Goal: Task Accomplishment & Management: Manage account settings

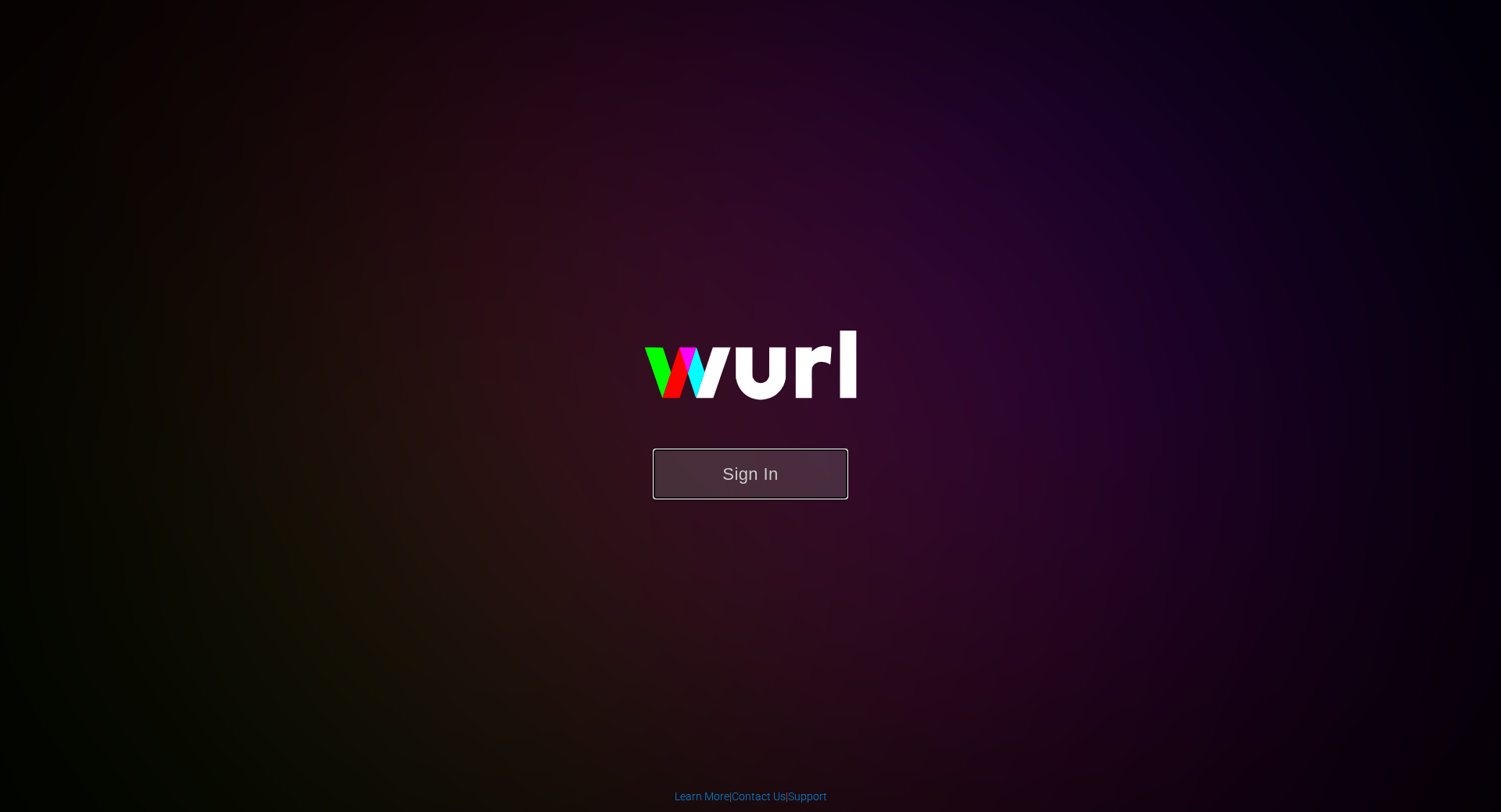
click at [787, 479] on button "Sign In" at bounding box center [750, 474] width 195 height 51
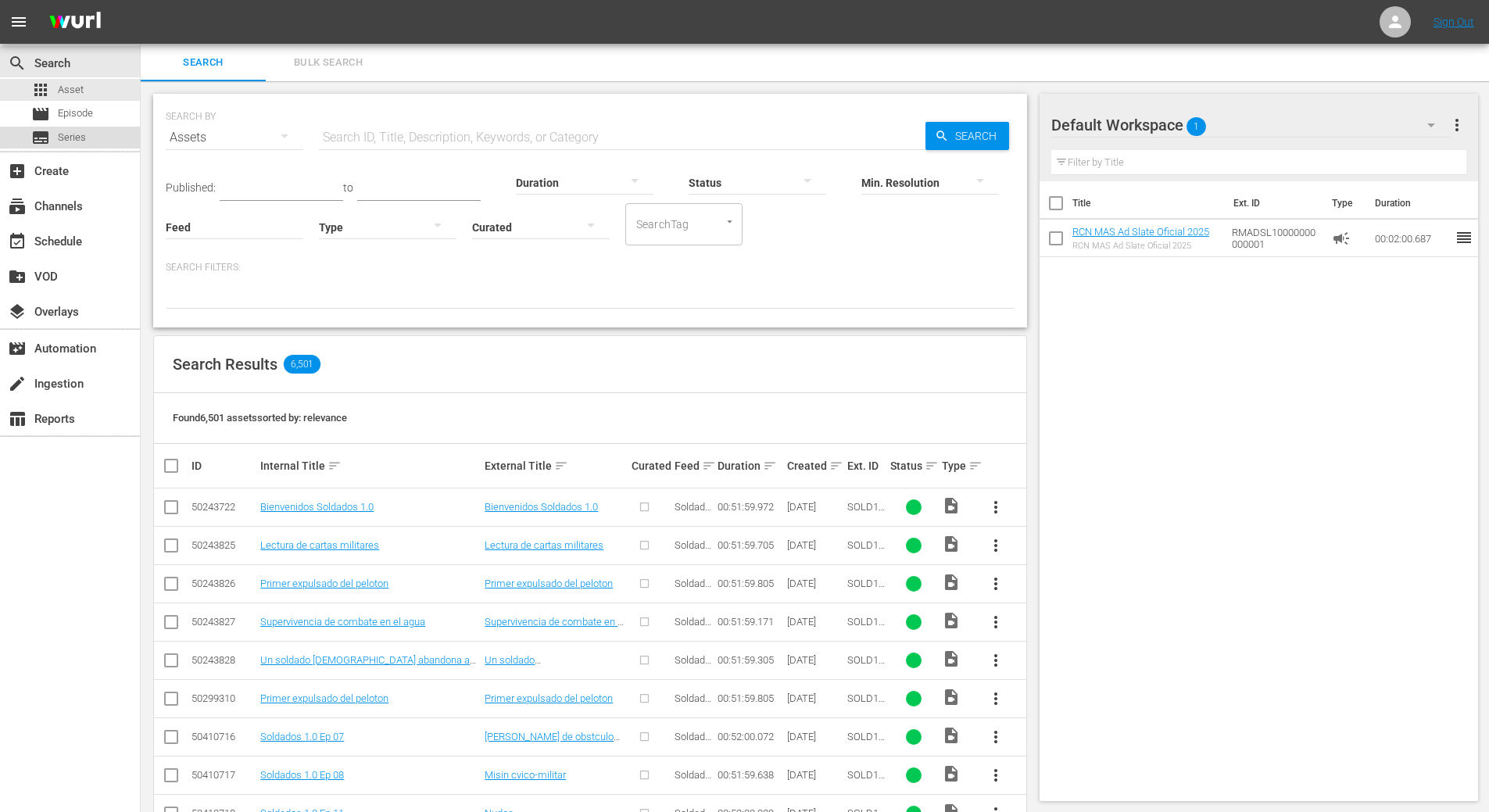
click at [63, 135] on span "Series" at bounding box center [72, 137] width 28 height 15
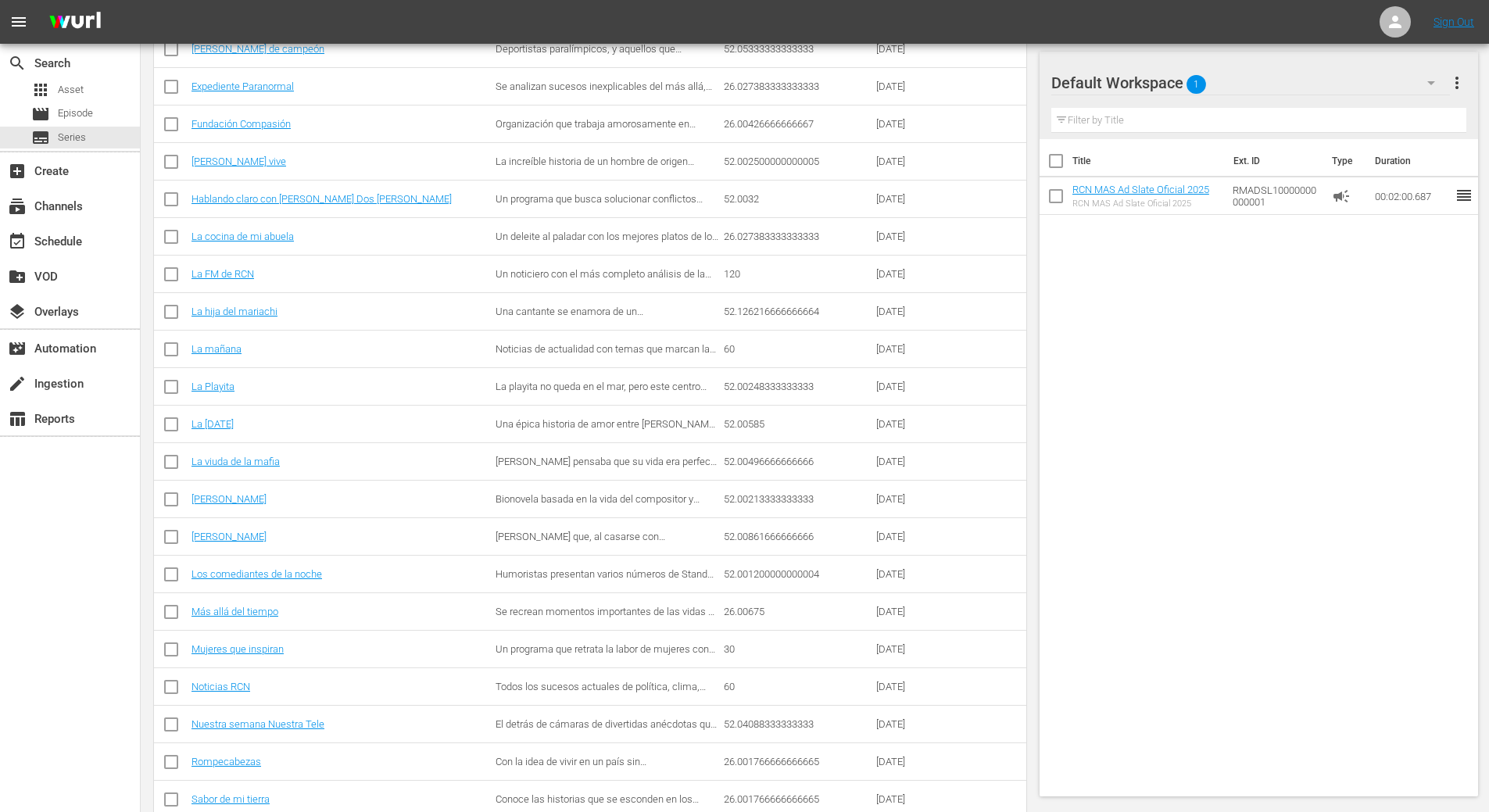
scroll to position [1318, 0]
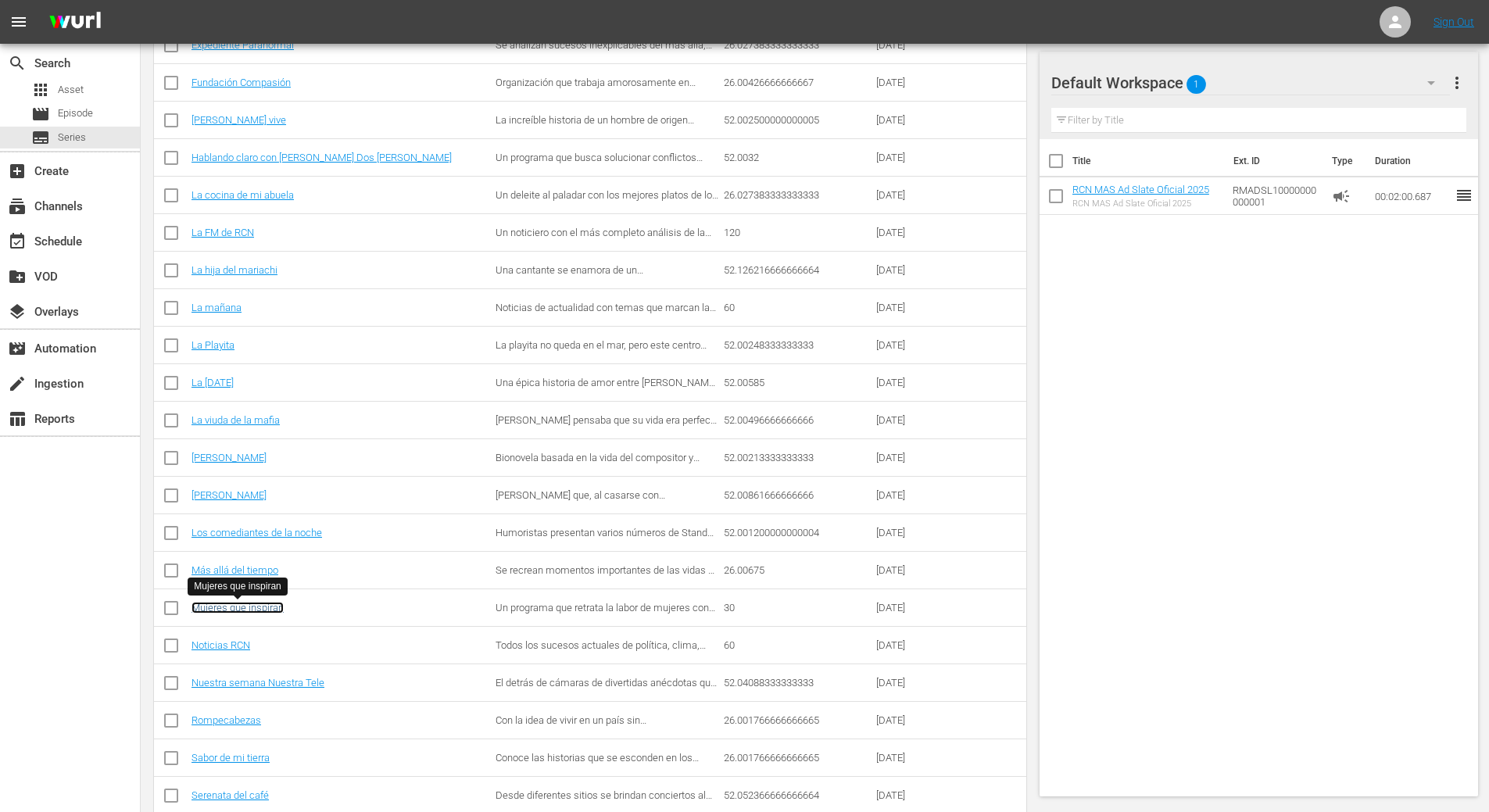
click at [246, 605] on link "Mujeres que inspiran" at bounding box center [237, 607] width 92 height 11
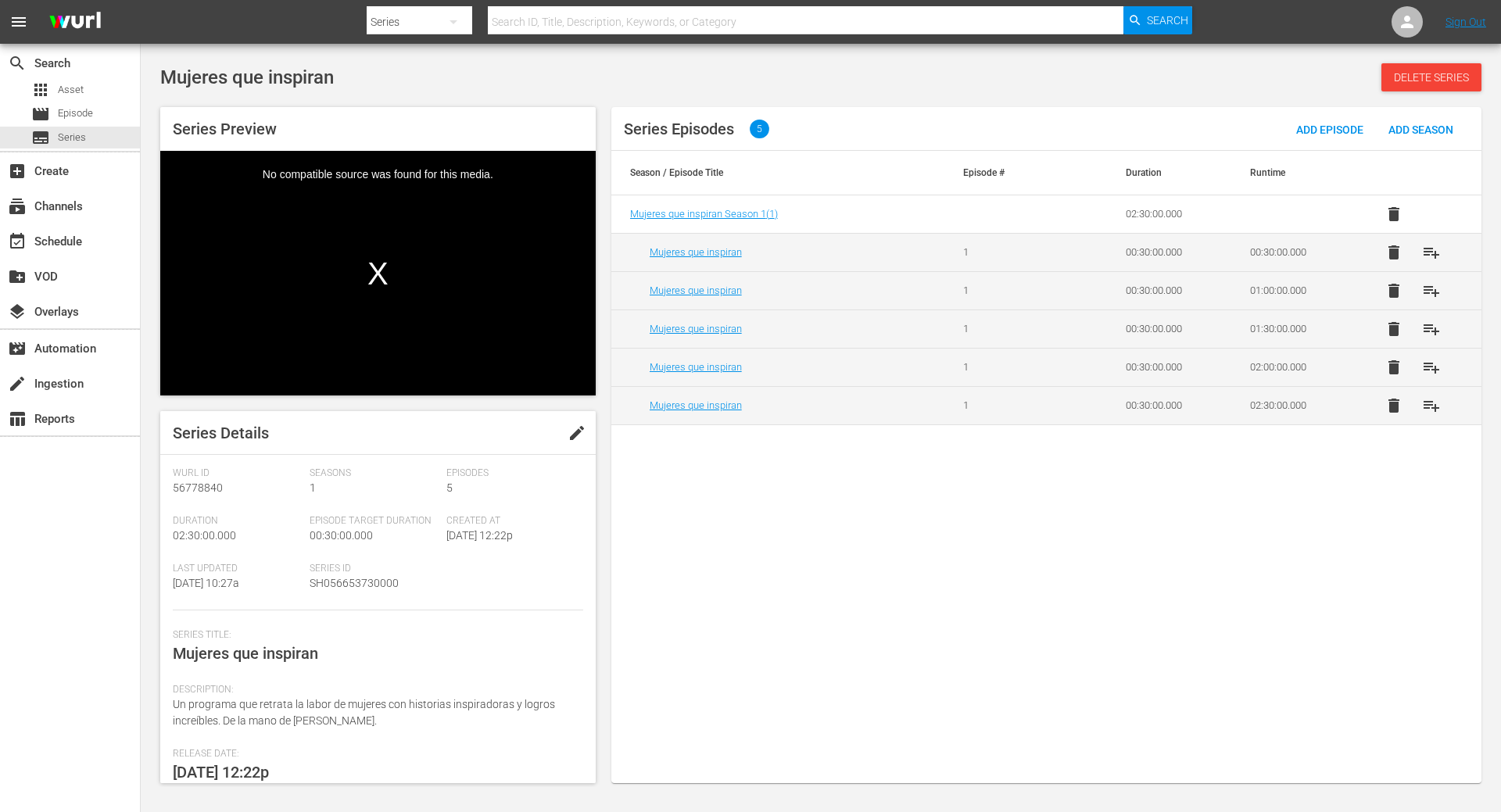
click at [568, 433] on span "edit" at bounding box center [577, 433] width 19 height 19
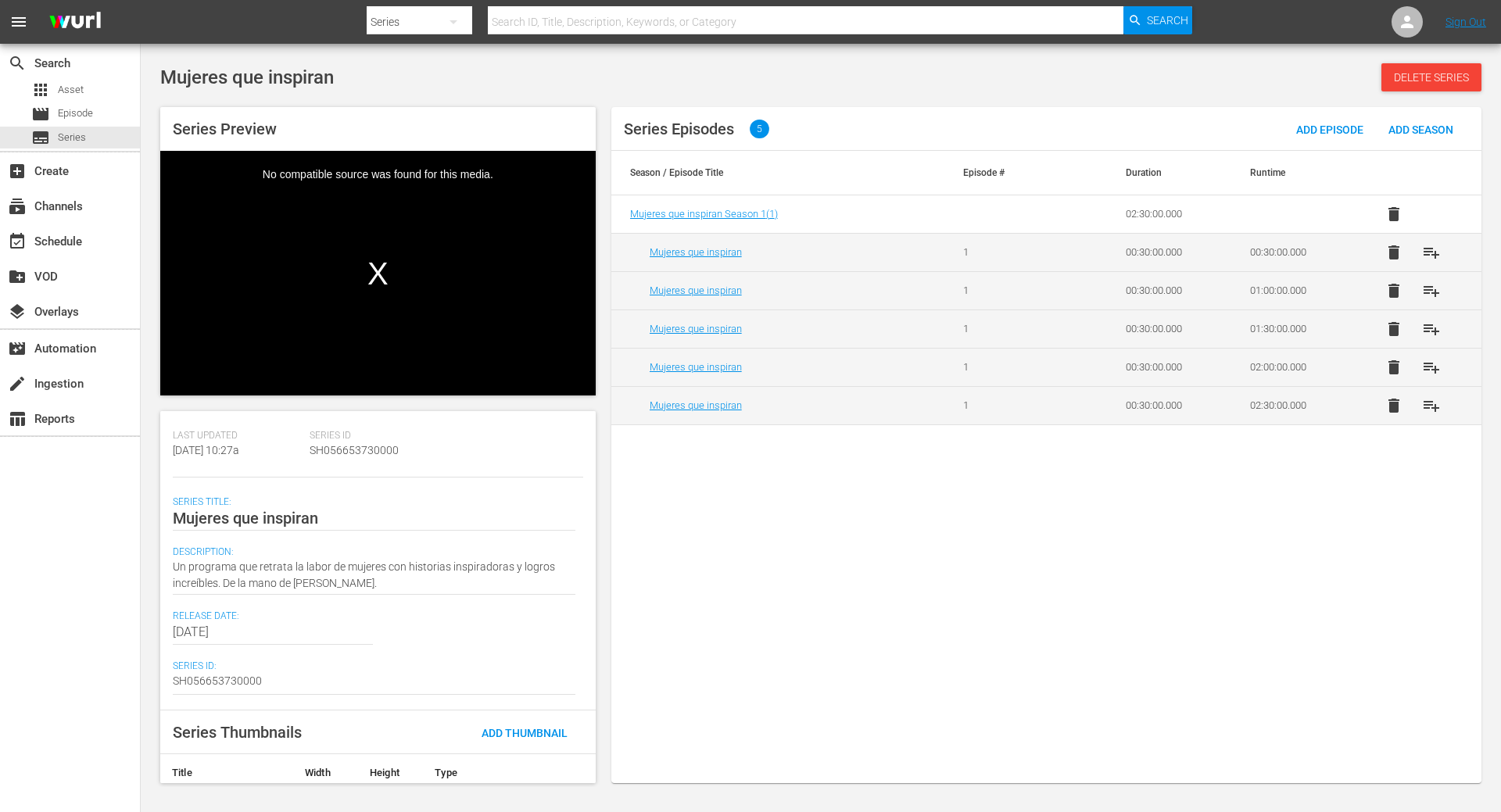
scroll to position [156, 0]
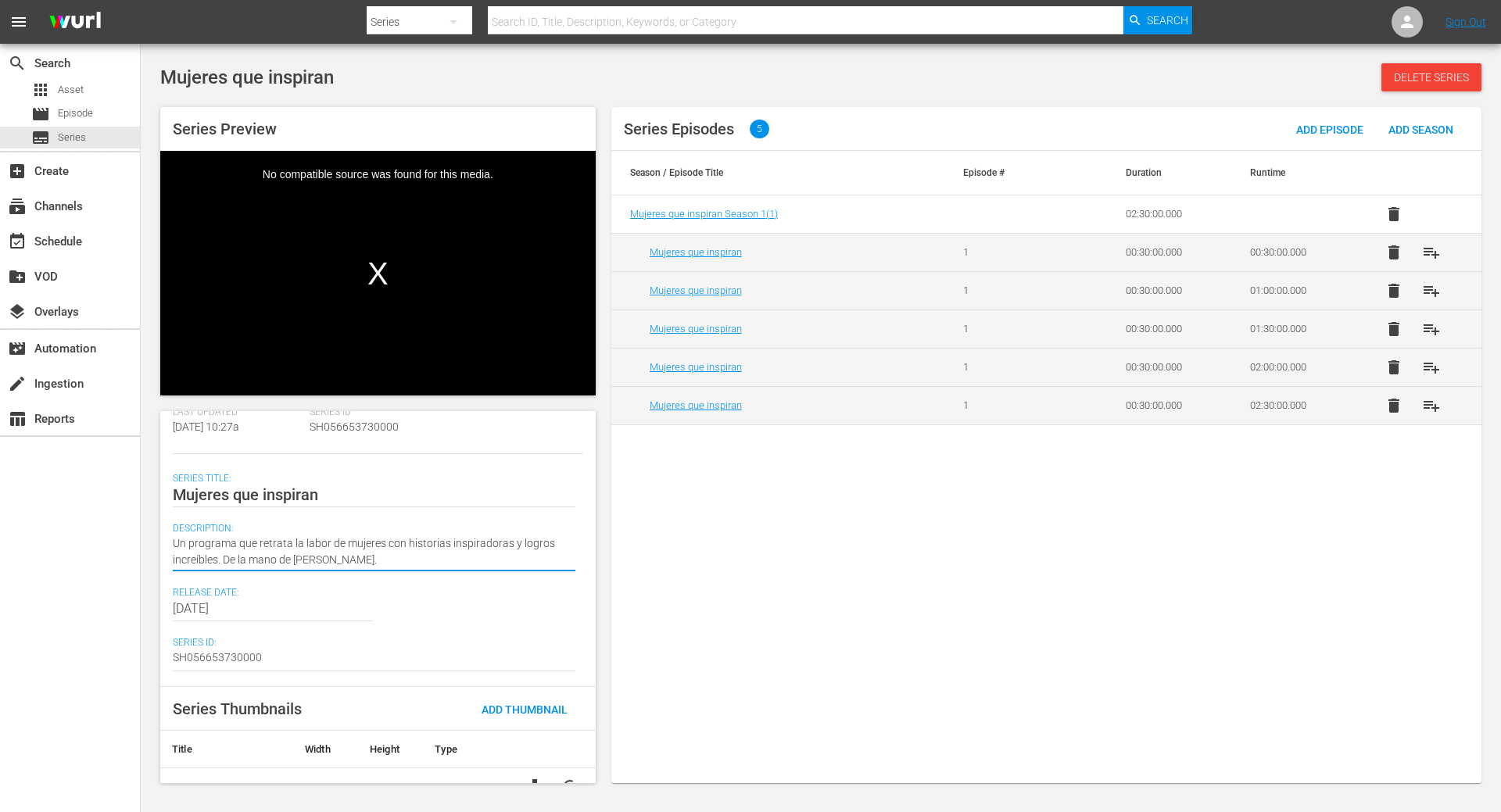
drag, startPoint x: 414, startPoint y: 559, endPoint x: 9, endPoint y: 462, distance: 416.5
click at [140, 0] on div "search Search apps Asset movie Episode subtitles Series add_box Create subscrip…" at bounding box center [820, 0] width 1360 height 0
paste textarea
type textarea "Un programa que retrata la labor de mujeres con historias inspiradoras y logros…"
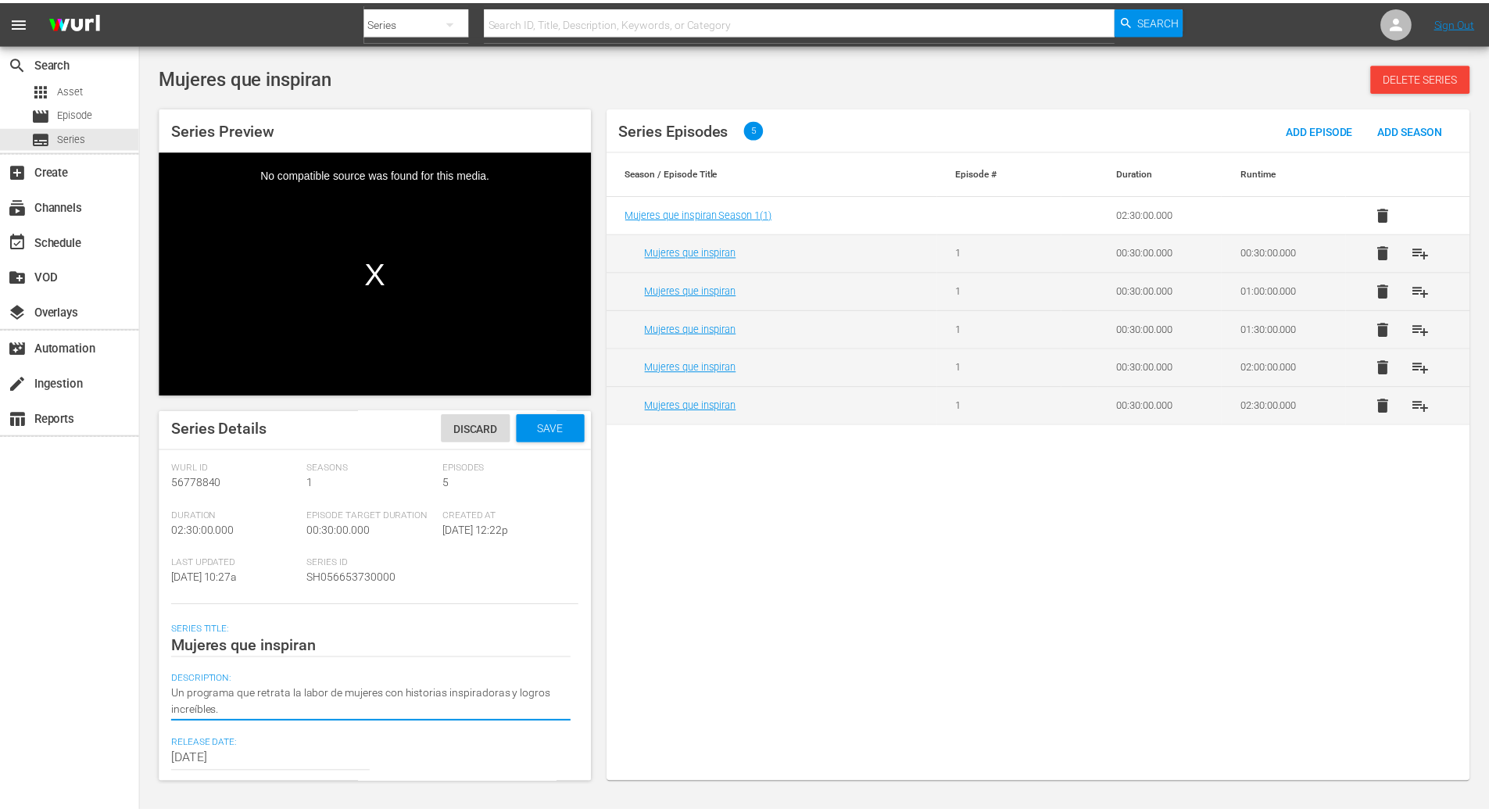
scroll to position [0, 0]
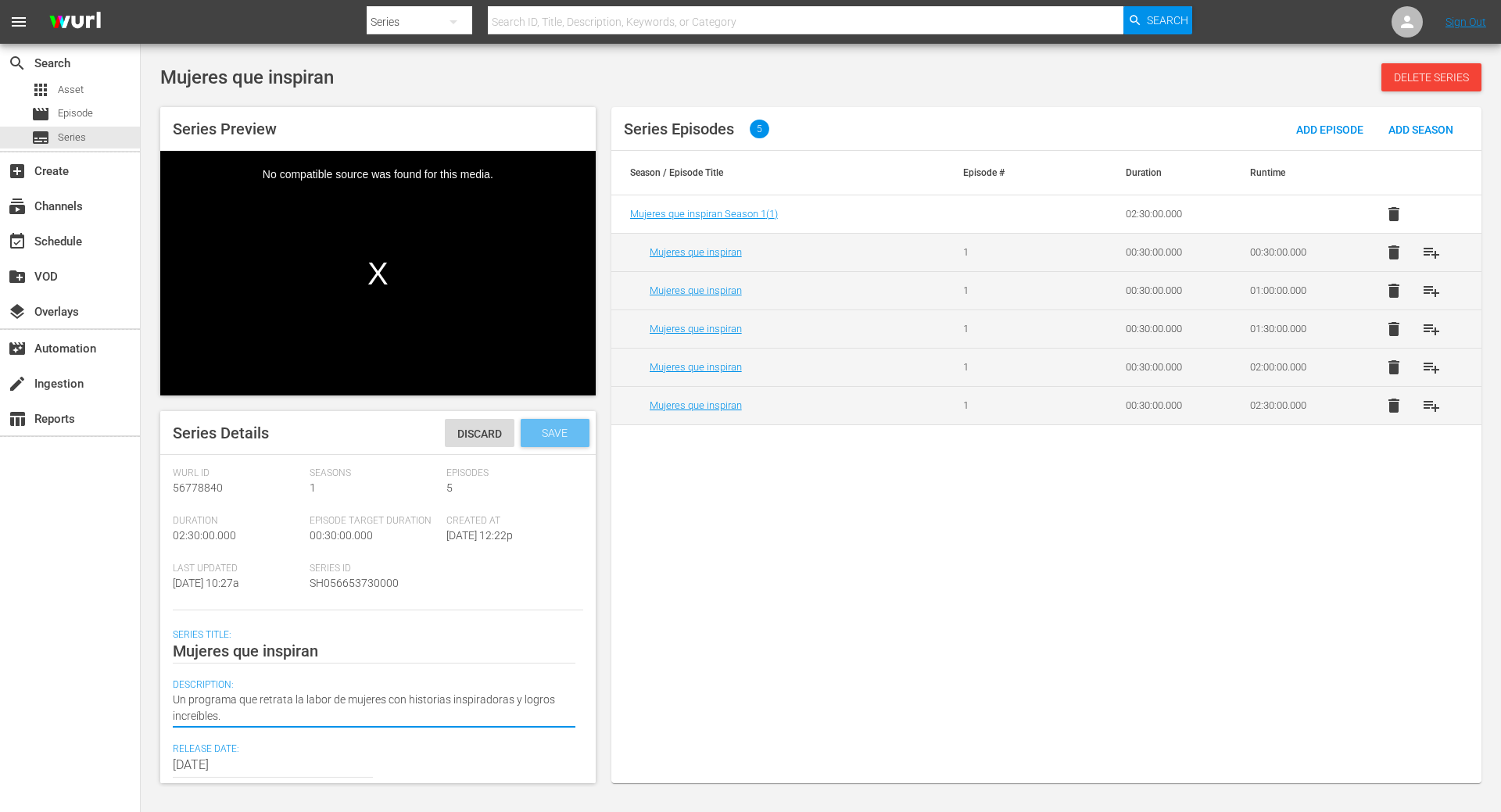
type textarea "Un programa que retrata la labor de mujeres con historias inspiradoras y logros…"
click at [541, 435] on span "Save" at bounding box center [554, 432] width 51 height 12
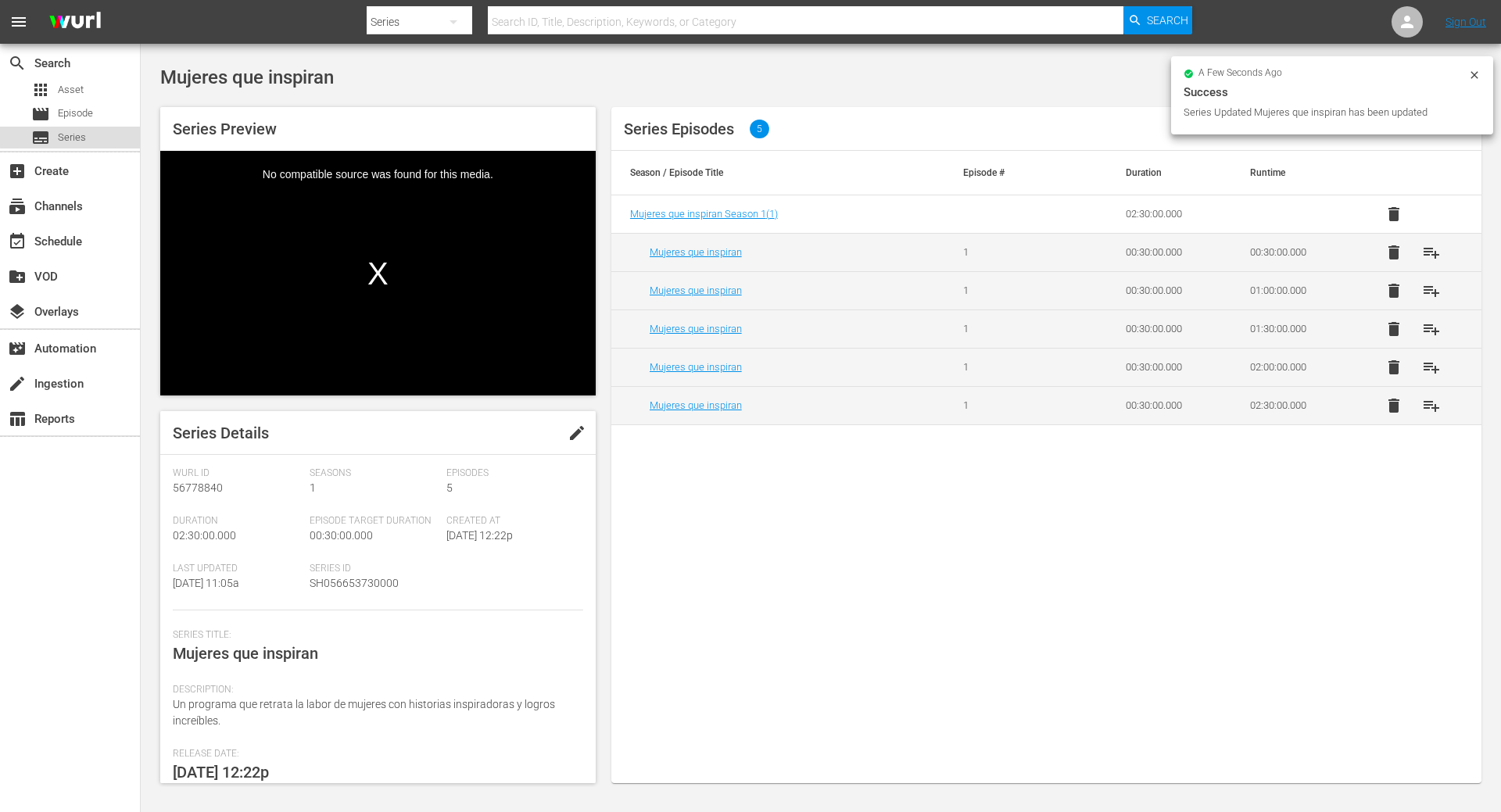
click at [93, 135] on div "subtitles Series" at bounding box center [70, 137] width 140 height 22
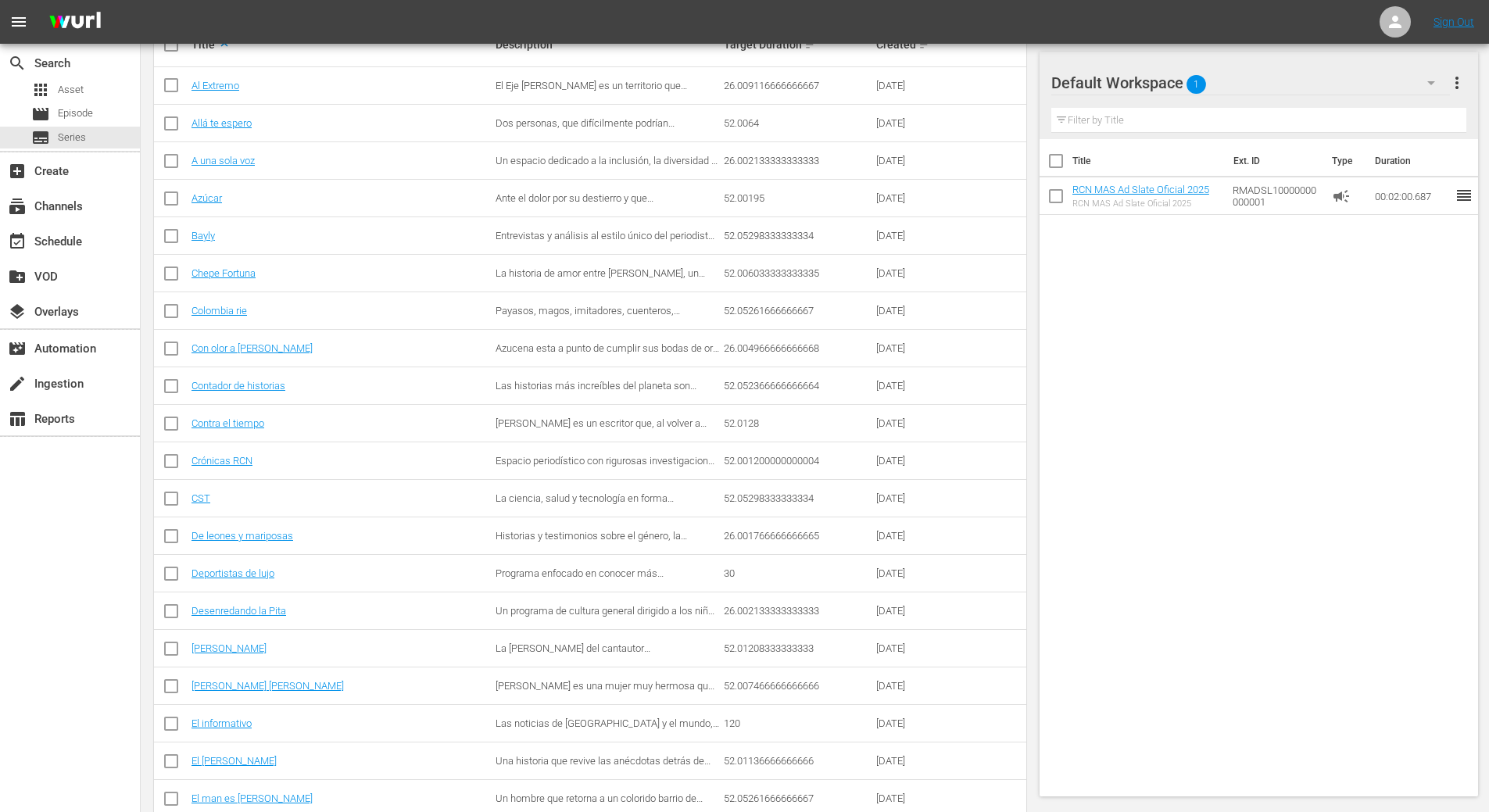
scroll to position [390, 0]
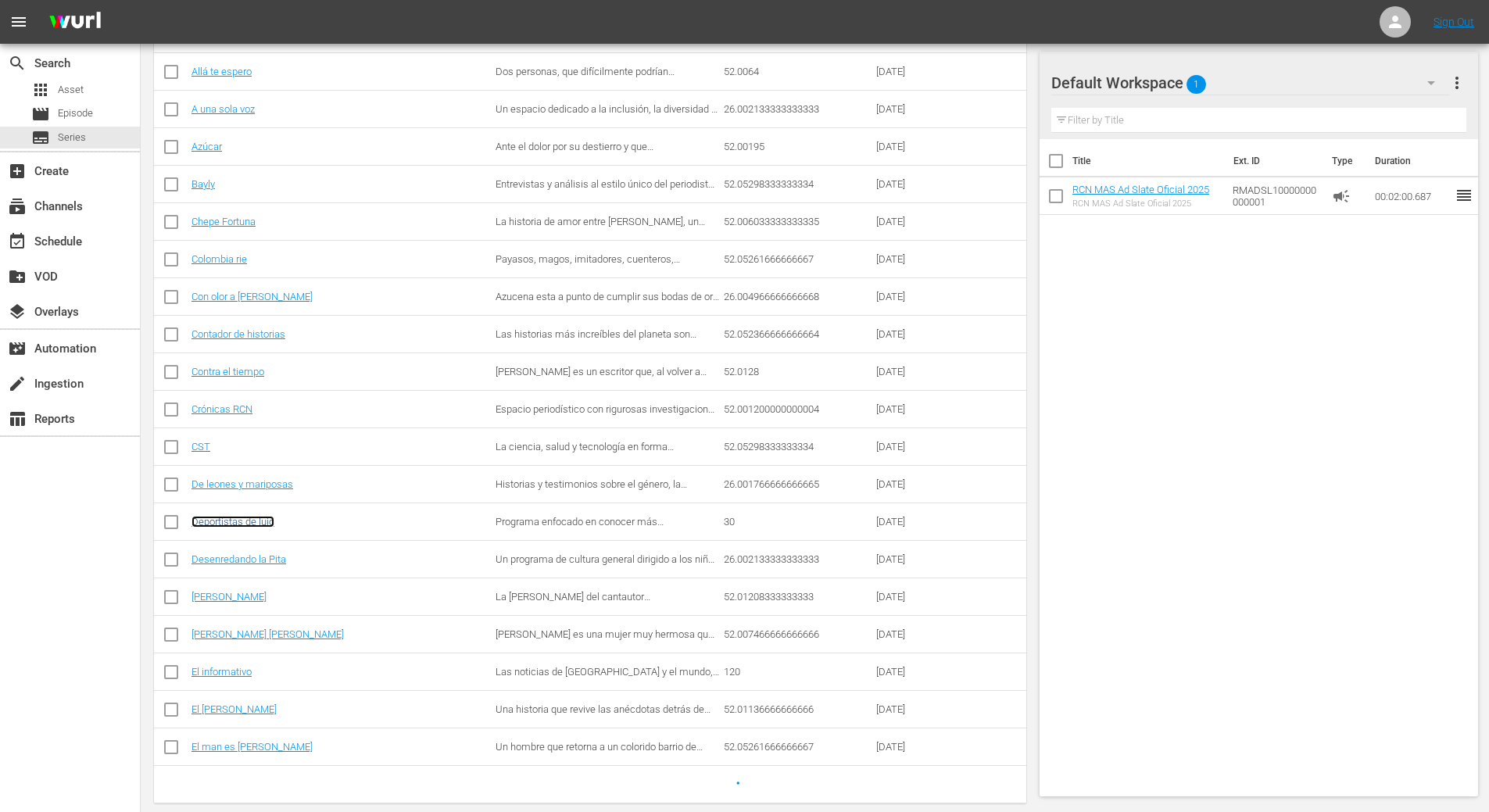
click at [252, 524] on link "Deportistas de lujo" at bounding box center [232, 521] width 82 height 11
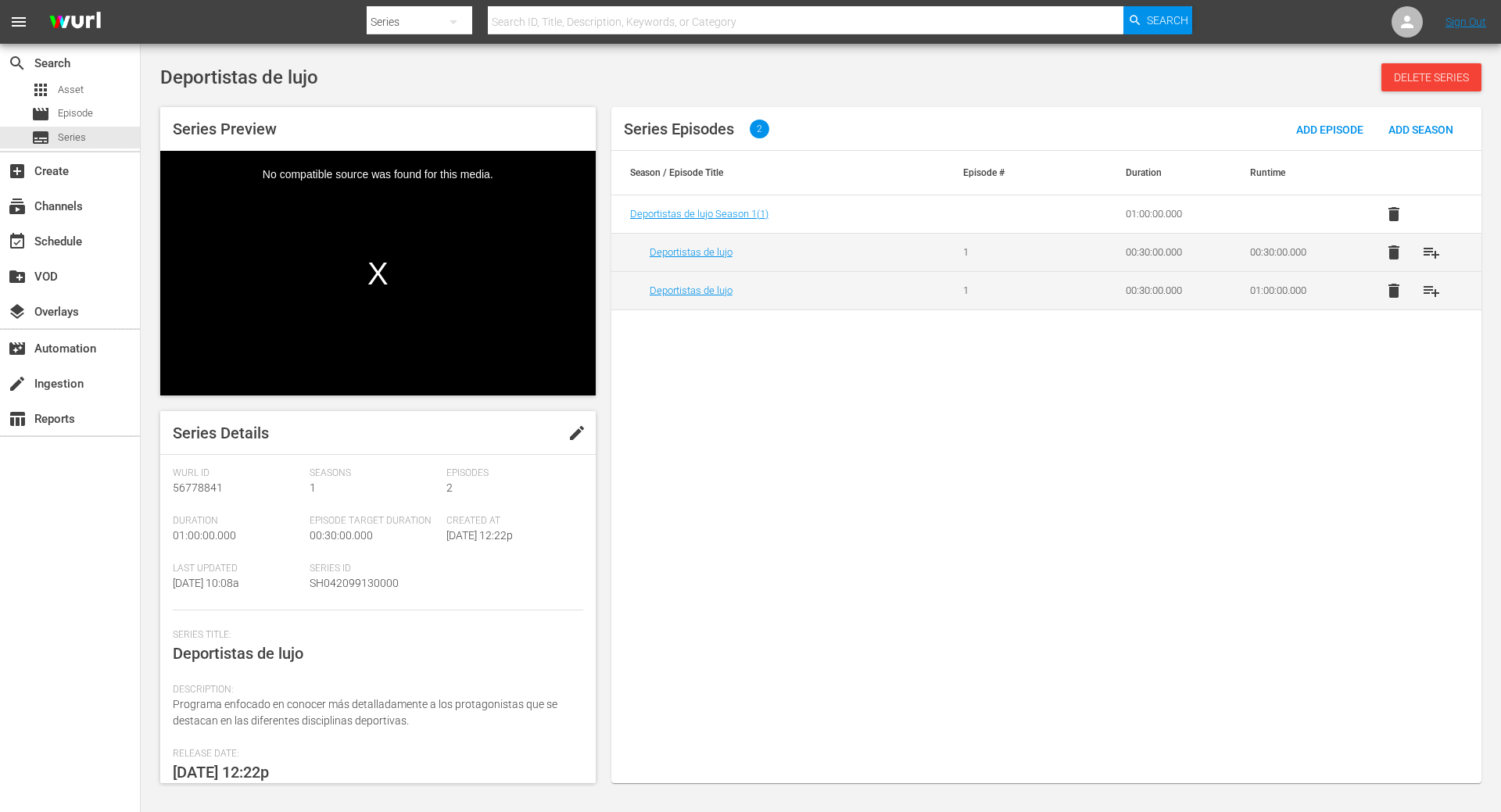
click at [573, 425] on span "edit" at bounding box center [577, 433] width 19 height 19
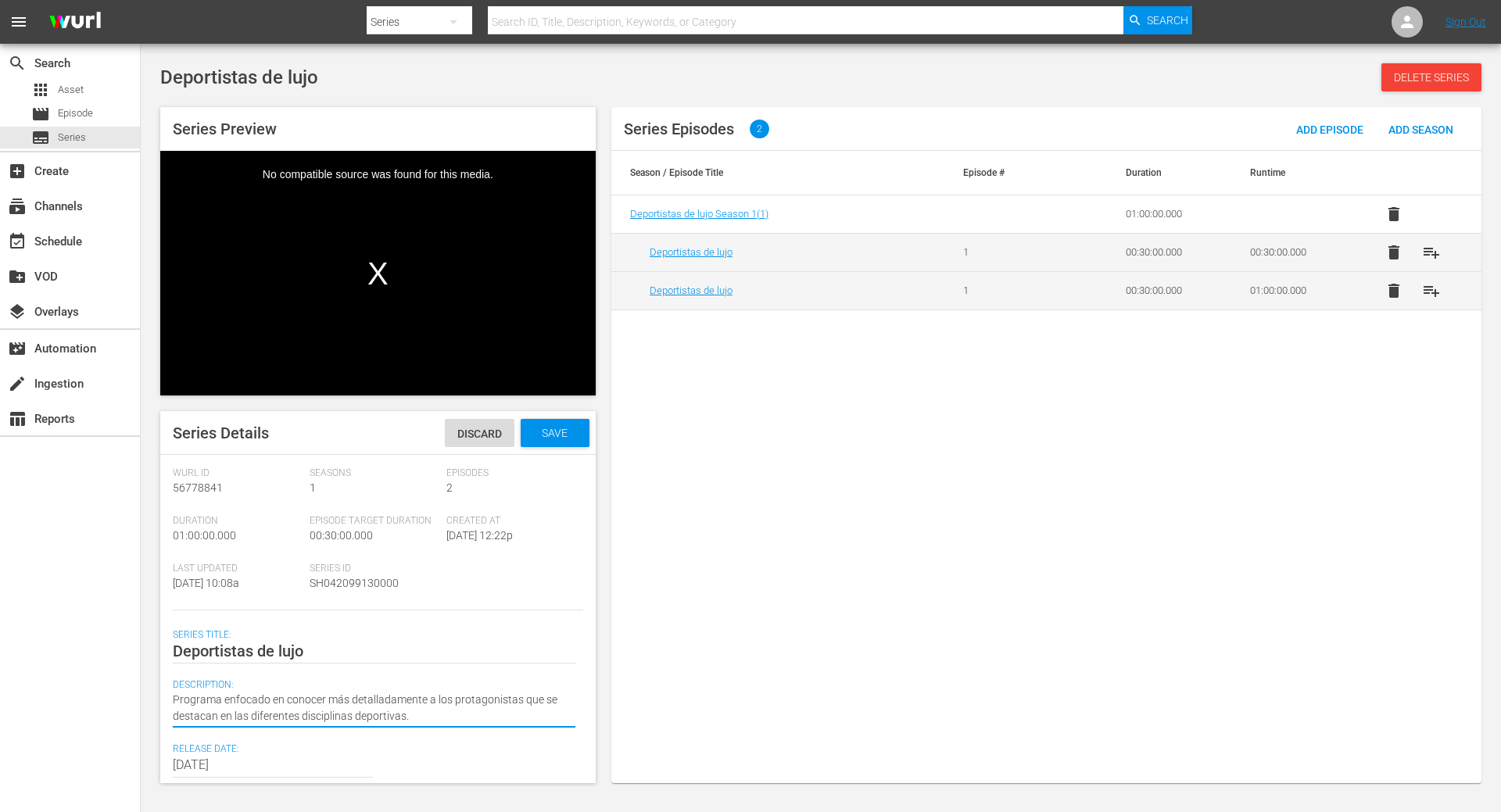
drag, startPoint x: 458, startPoint y: 713, endPoint x: 99, endPoint y: 623, distance: 370.1
paste textarea "ejor a los protagonistas de"
type textarea "Programa enfocado en conocer mejor a los protagonistas de diferentes disciplina…"
click at [564, 423] on div "Save" at bounding box center [554, 433] width 69 height 28
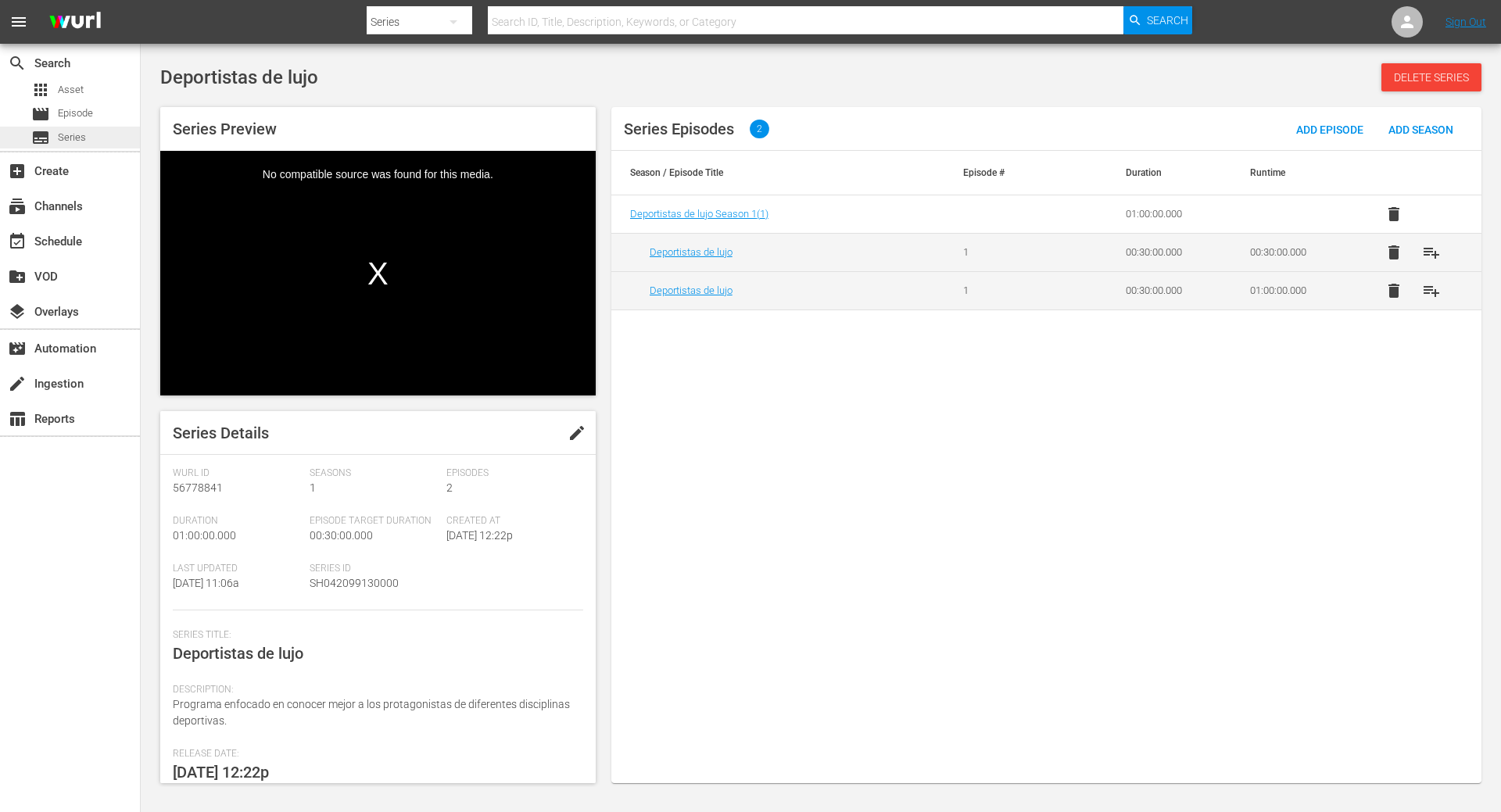
click at [81, 136] on span "Series" at bounding box center [72, 137] width 28 height 15
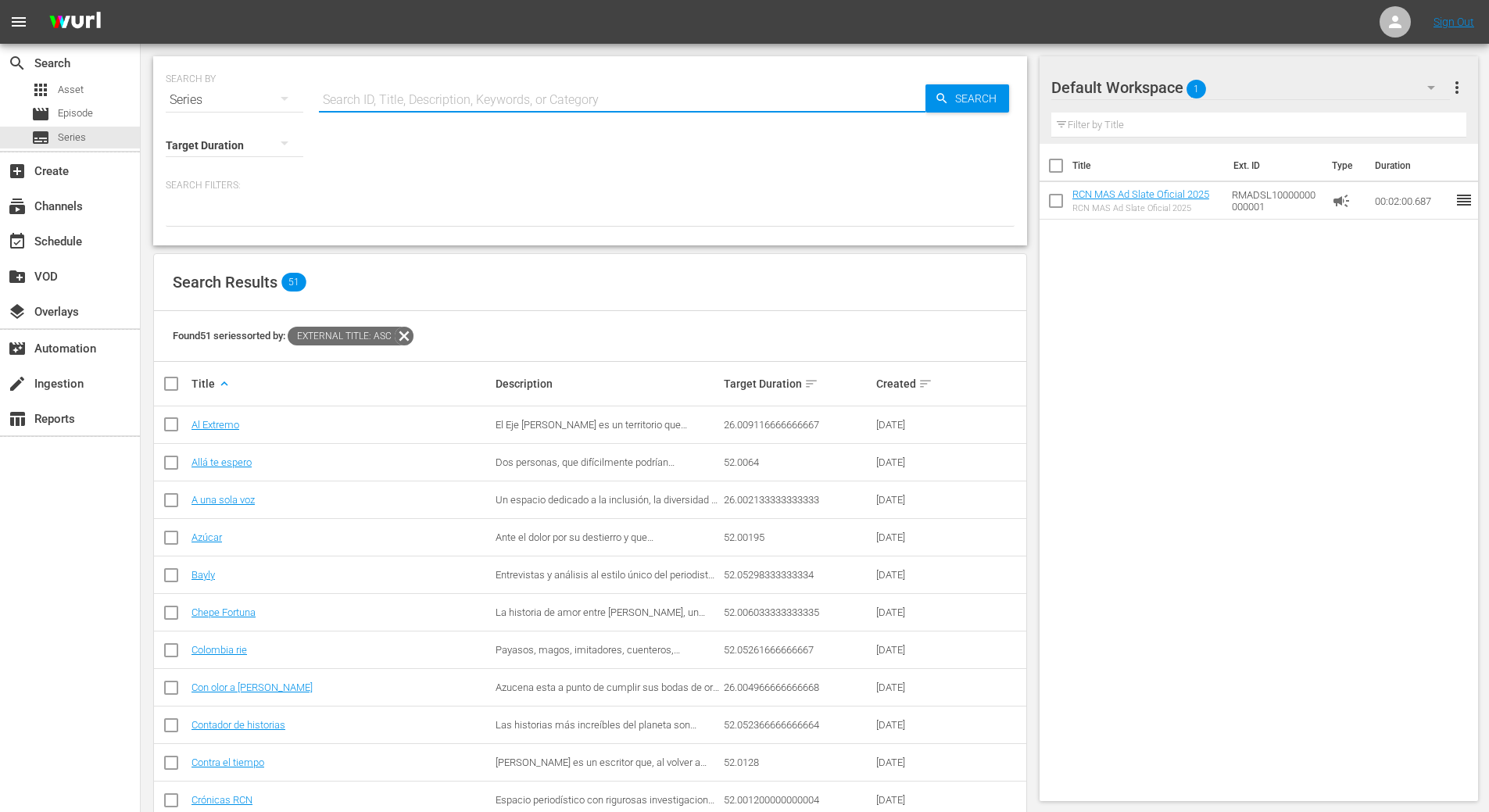
click at [395, 92] on input "text" at bounding box center [623, 100] width 607 height 38
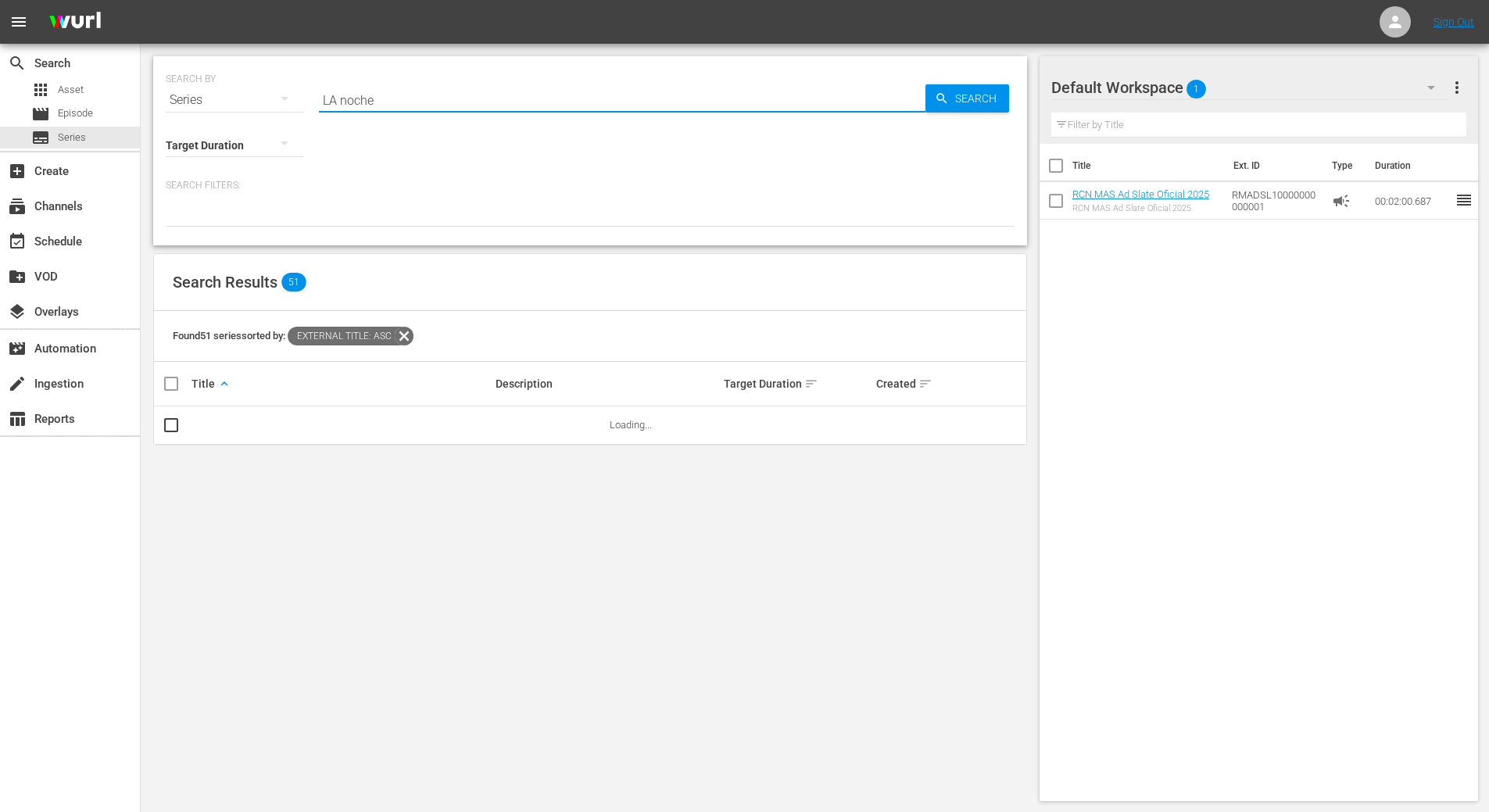
click at [332, 95] on input "LA noche" at bounding box center [623, 100] width 607 height 38
type input "noche"
drag, startPoint x: 364, startPoint y: 100, endPoint x: 275, endPoint y: 90, distance: 89.6
click at [275, 90] on div "SEARCH BY Search By Series Search ID, Title, Description, Keywords, or Category…" at bounding box center [590, 90] width 849 height 56
click at [78, 140] on span "Series" at bounding box center [72, 137] width 28 height 15
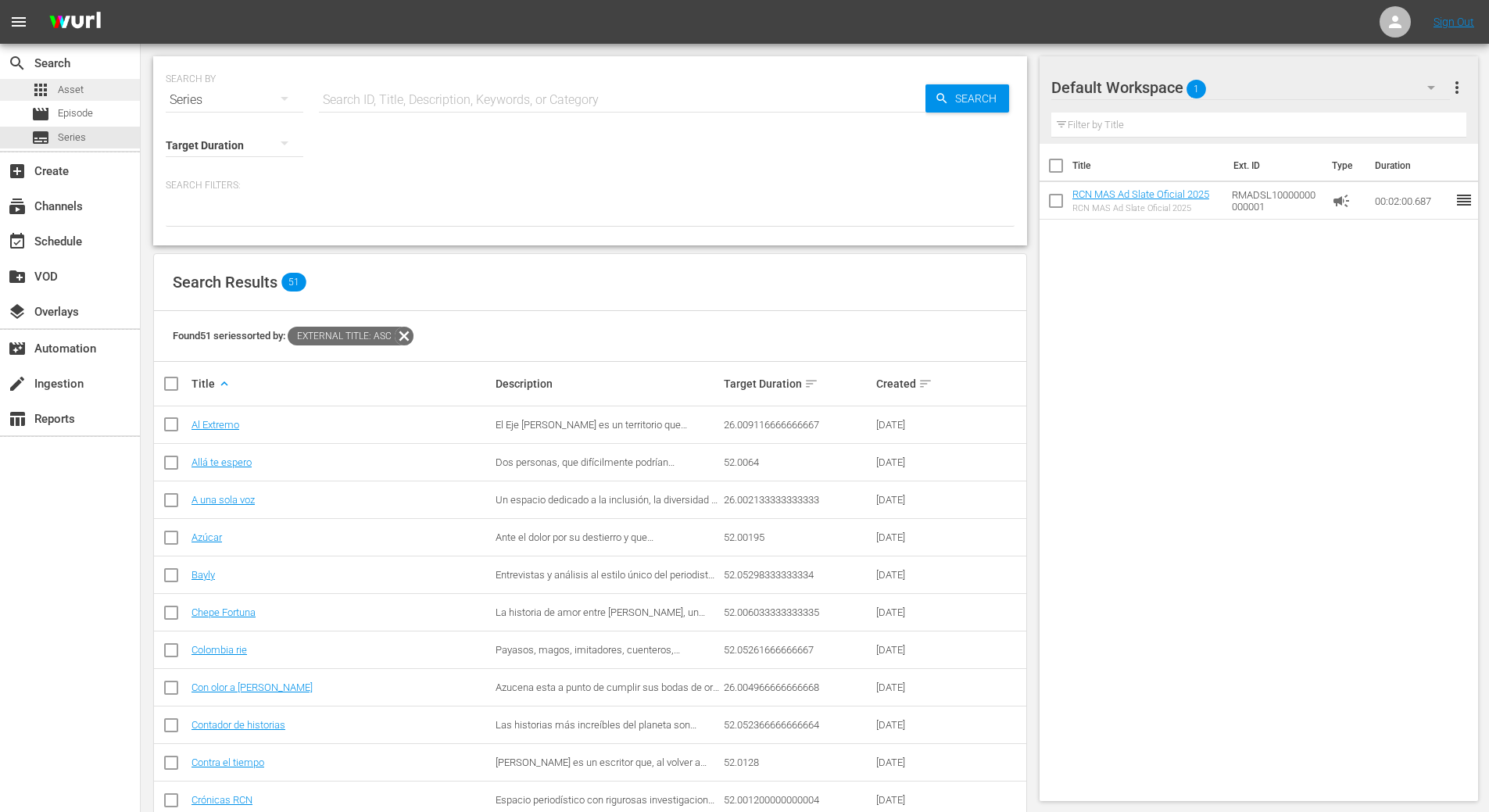
click at [77, 99] on div "apps Asset" at bounding box center [57, 89] width 52 height 22
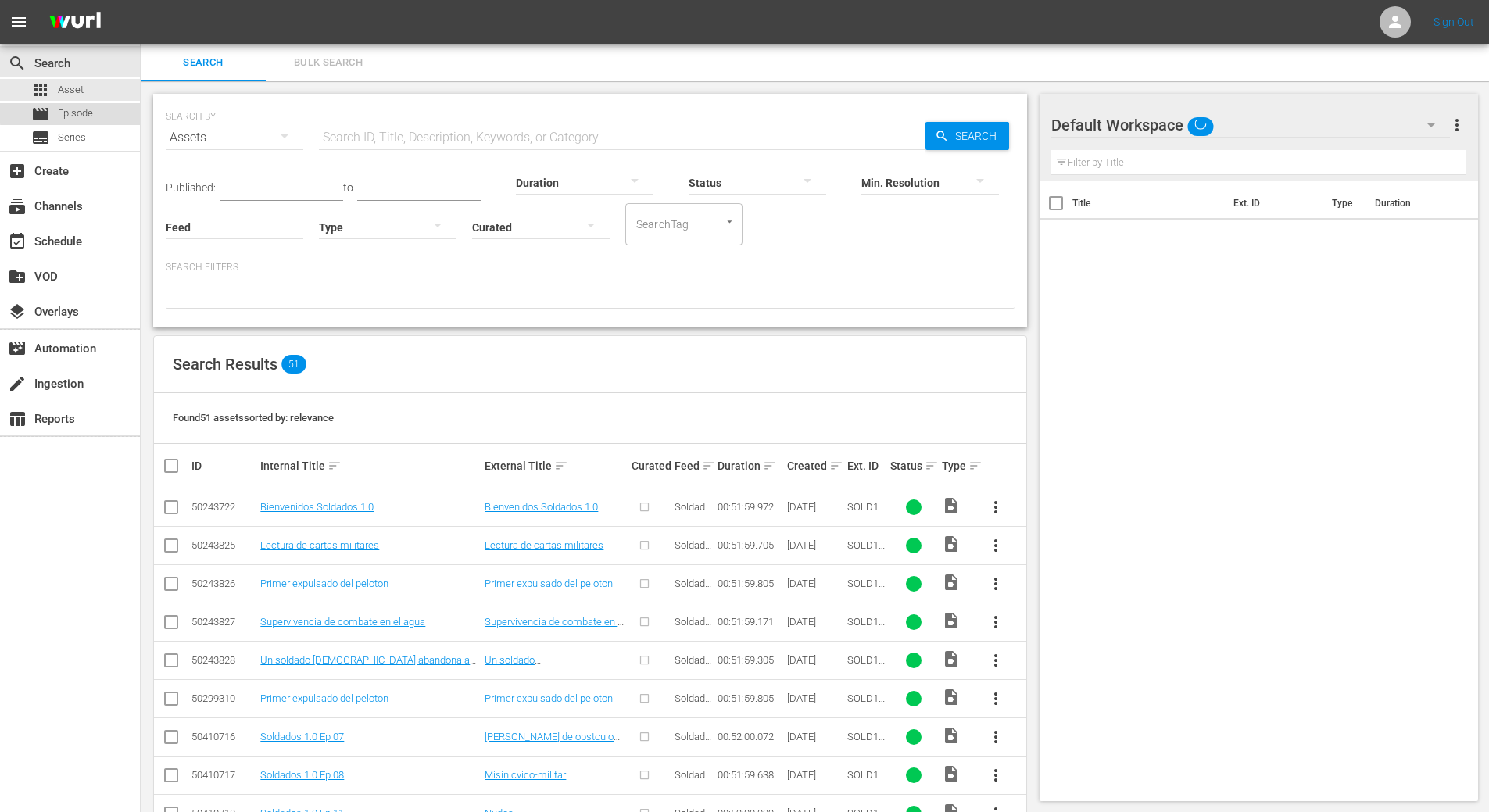
click at [76, 108] on span "Episode" at bounding box center [75, 113] width 35 height 15
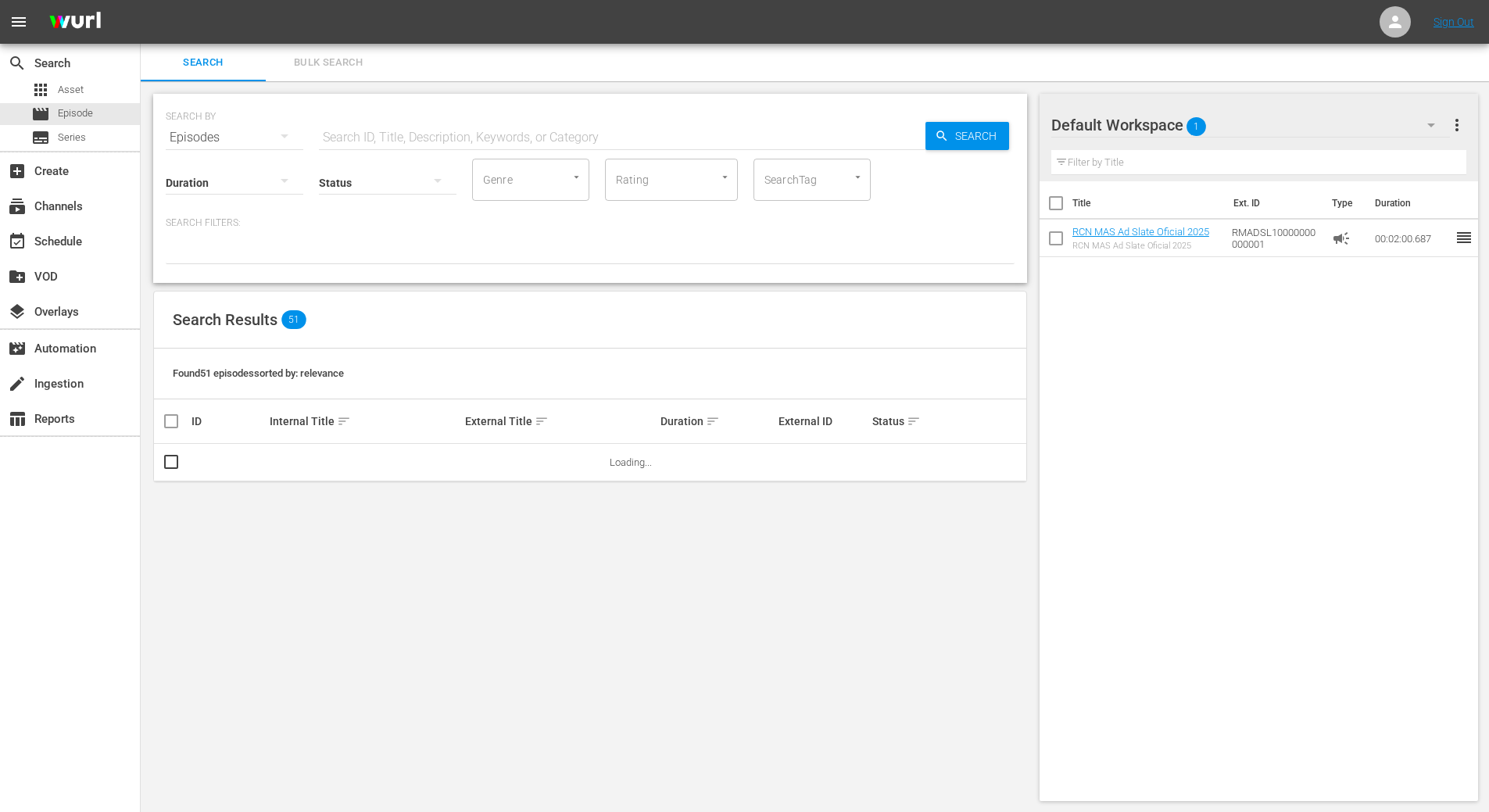
click at [387, 136] on input "text" at bounding box center [623, 137] width 607 height 38
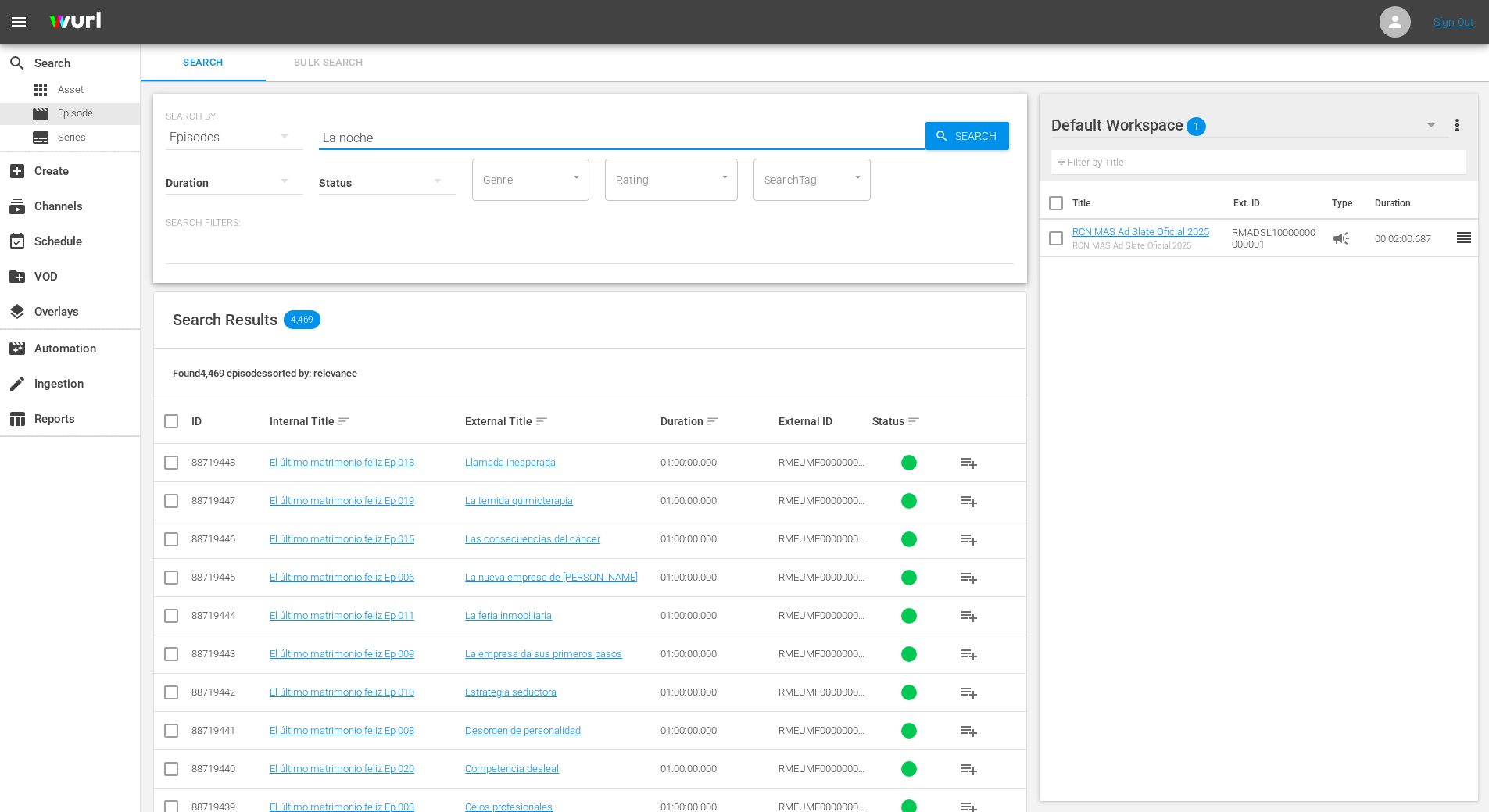
type input "La noche"
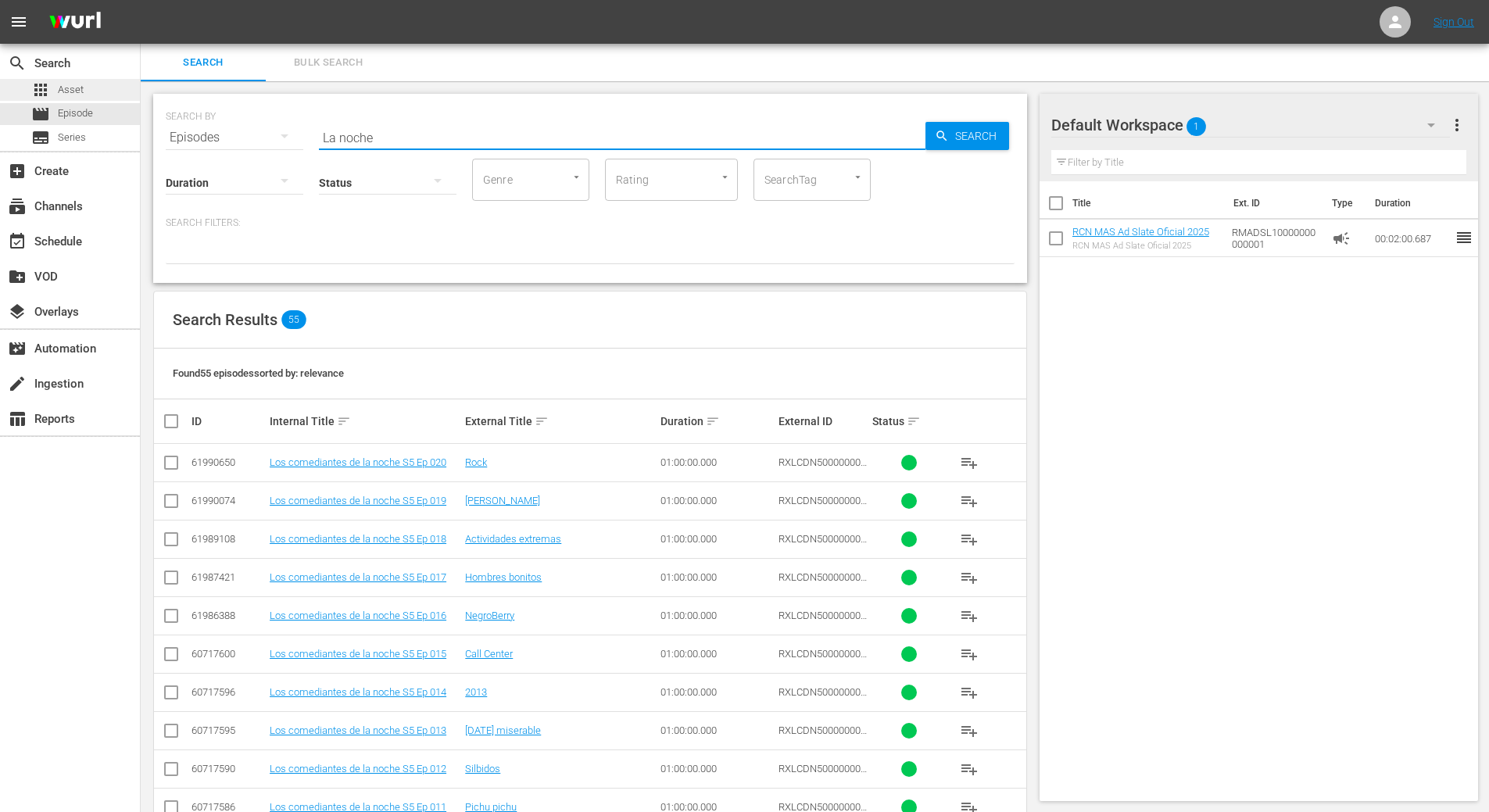
click at [82, 89] on span "Asset" at bounding box center [70, 90] width 26 height 15
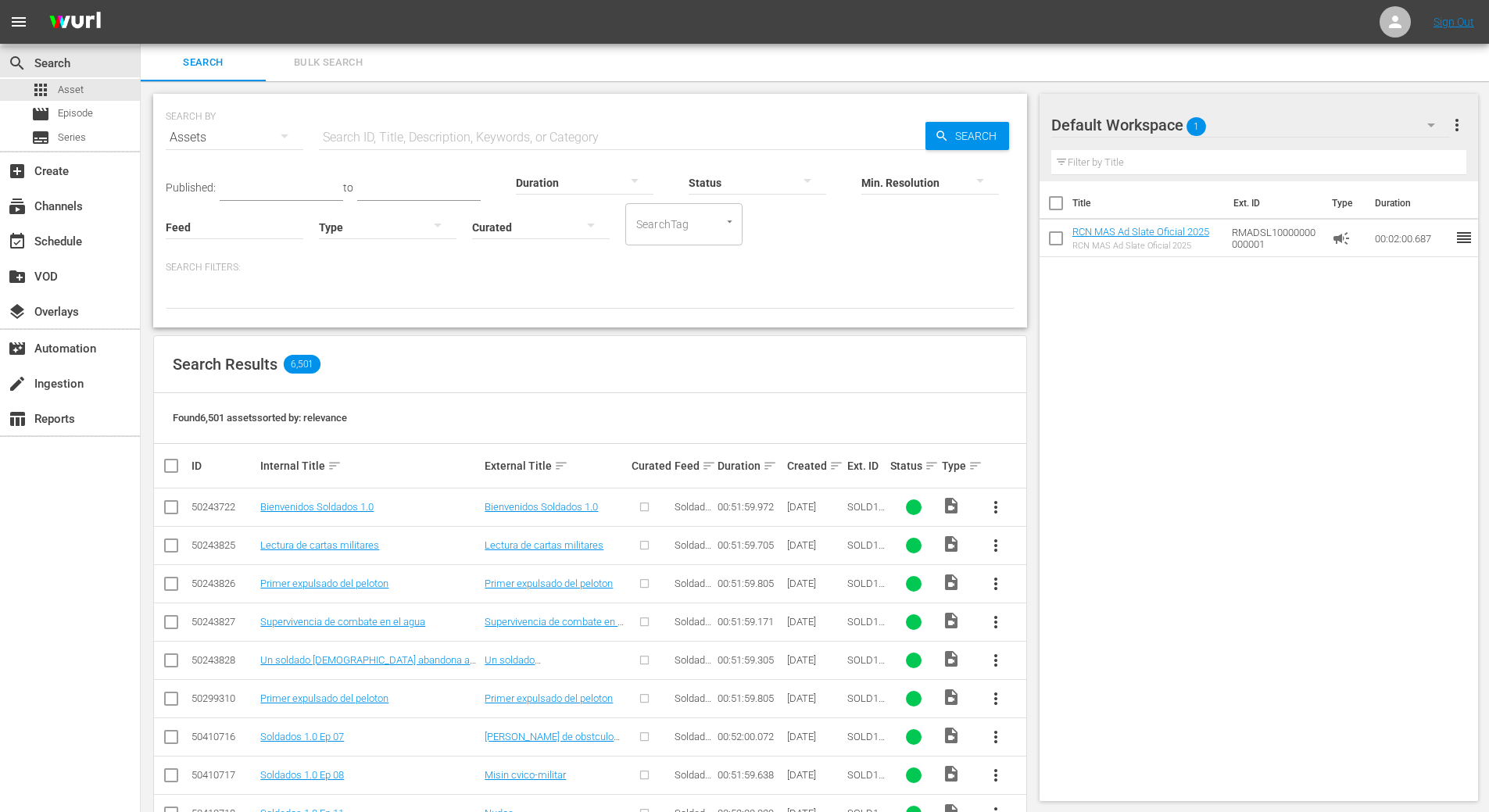
click at [417, 142] on input "text" at bounding box center [623, 137] width 607 height 38
type input "la noche"
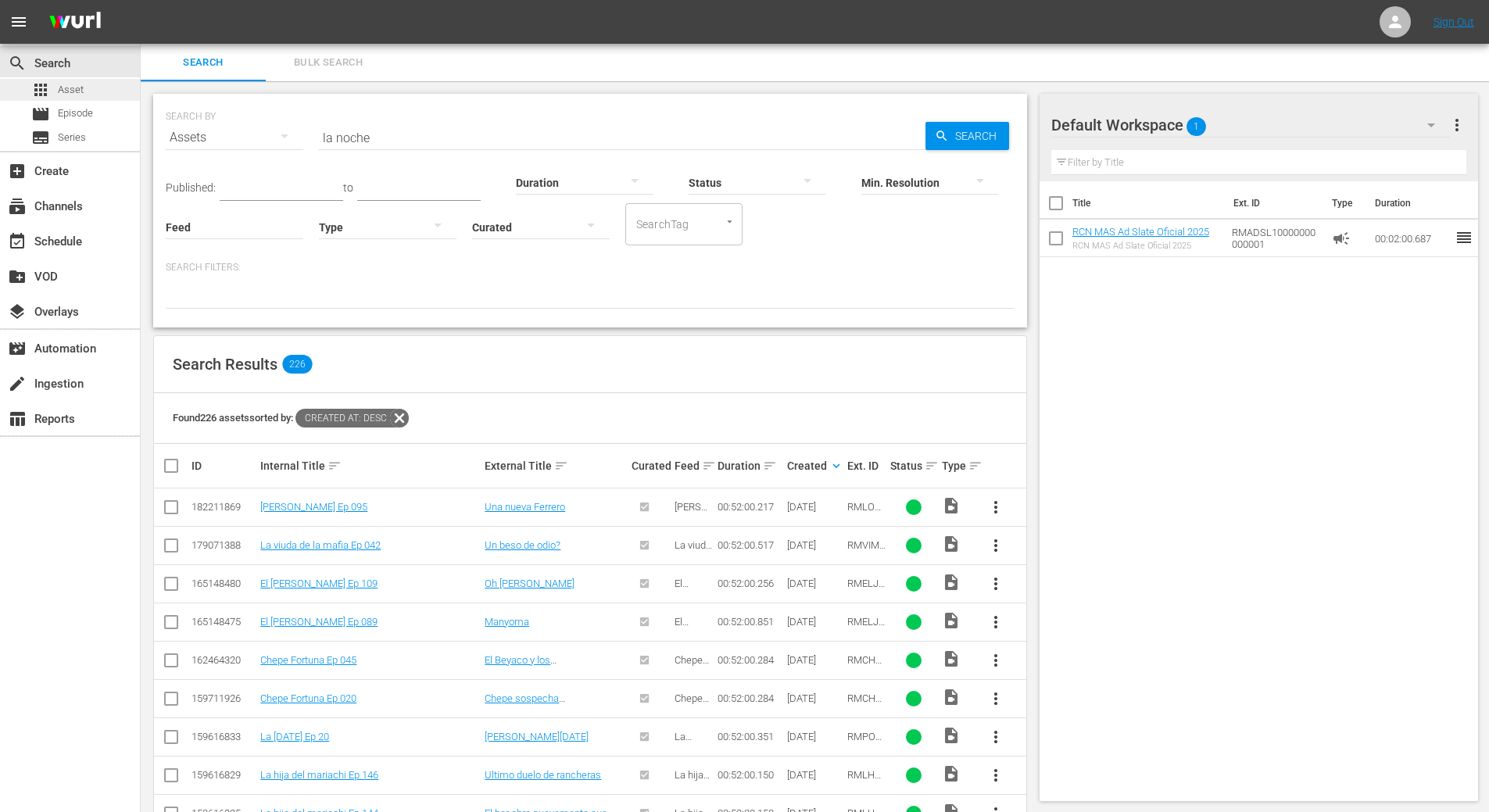
click at [74, 90] on span "Asset" at bounding box center [70, 90] width 26 height 15
